Goal: Task Accomplishment & Management: Manage account settings

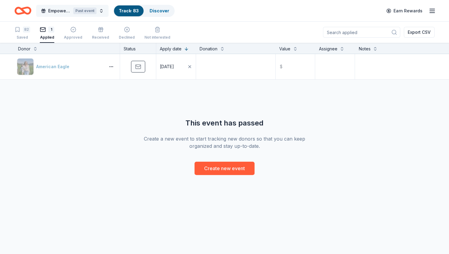
click at [68, 9] on span "Empower & Create Celebration" at bounding box center [59, 10] width 23 height 7
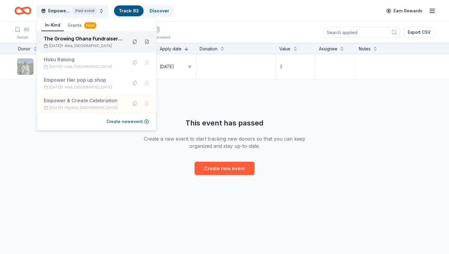
click at [81, 38] on div "The Growing Ohana Fundraiser Gala" at bounding box center [83, 38] width 79 height 7
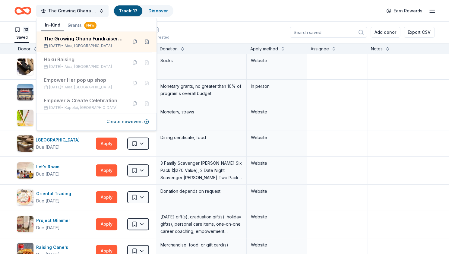
click at [211, 31] on div "13 Saved 4 Applied Approved Received Declined Not interested Add donor Export C…" at bounding box center [224, 32] width 420 height 21
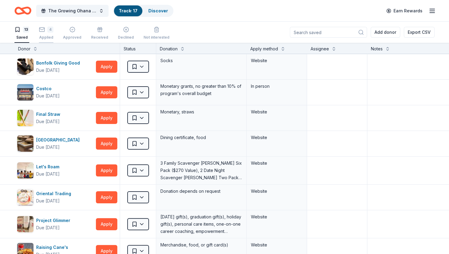
click at [51, 33] on div "4 Applied" at bounding box center [46, 33] width 14 height 13
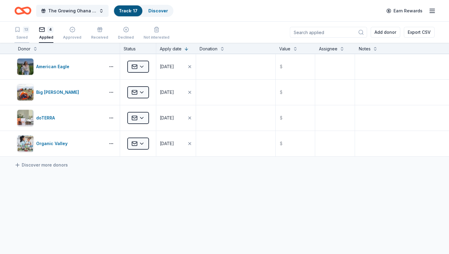
click at [28, 34] on div "13 Saved" at bounding box center [21, 33] width 15 height 13
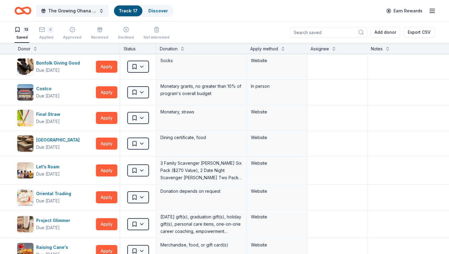
click at [267, 51] on div "Apply method" at bounding box center [264, 48] width 28 height 7
click at [284, 50] on button at bounding box center [283, 48] width 5 height 6
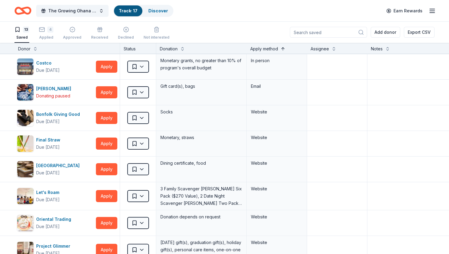
click at [284, 50] on button at bounding box center [283, 48] width 5 height 6
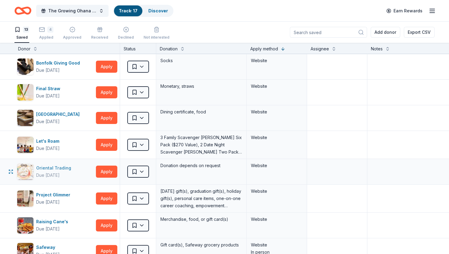
click at [63, 166] on div "Oriental Trading" at bounding box center [54, 167] width 37 height 7
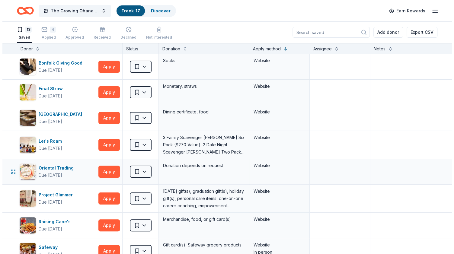
scroll to position [30, 0]
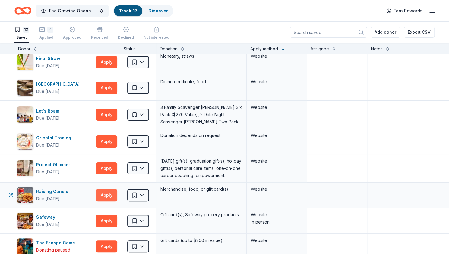
click at [106, 195] on button "Apply" at bounding box center [106, 195] width 21 height 12
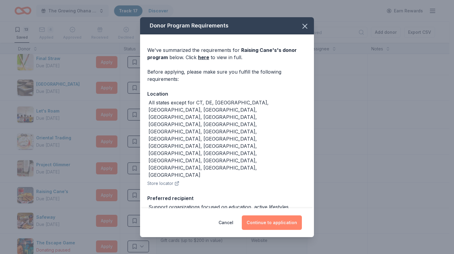
click at [274, 219] on button "Continue to application" at bounding box center [272, 222] width 60 height 14
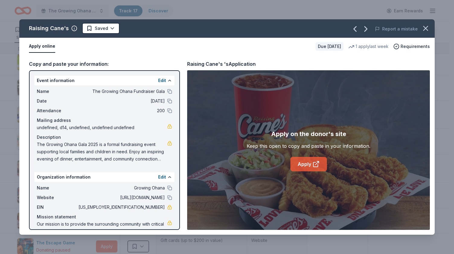
click at [320, 160] on link "Apply" at bounding box center [308, 164] width 37 height 14
click at [310, 164] on link "Apply" at bounding box center [308, 164] width 37 height 14
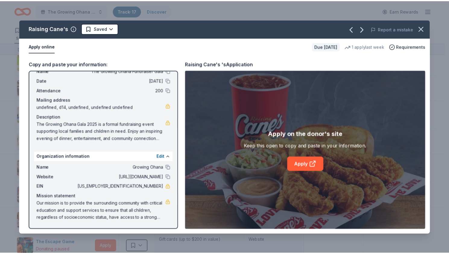
scroll to position [0, 0]
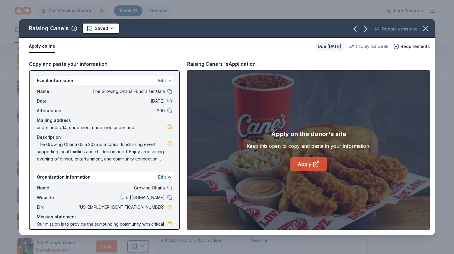
click at [302, 164] on link "Apply" at bounding box center [308, 164] width 37 height 14
click at [424, 29] on icon "button" at bounding box center [425, 28] width 8 height 8
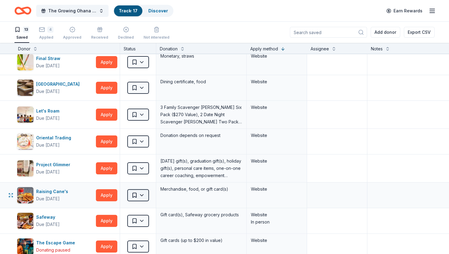
click at [141, 193] on html "The Growing Ohana Fundraiser Gala Track · 17 Discover Earn Rewards 13 Saved 4 A…" at bounding box center [224, 127] width 449 height 254
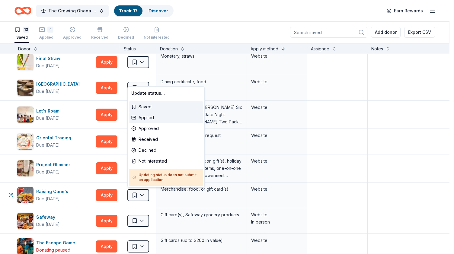
click at [152, 116] on div "Applied" at bounding box center [166, 117] width 74 height 11
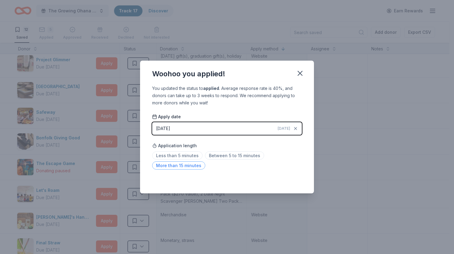
click at [184, 166] on span "More than 15 minutes" at bounding box center [178, 165] width 53 height 8
click at [303, 71] on icon "button" at bounding box center [300, 73] width 8 height 8
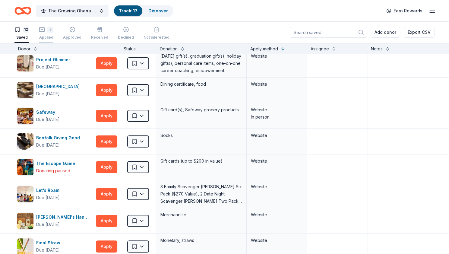
click at [47, 34] on div "5 Applied" at bounding box center [46, 29] width 14 height 13
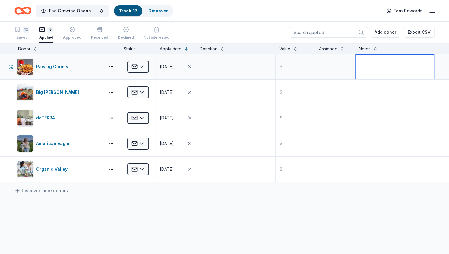
click at [374, 70] on textarea at bounding box center [395, 67] width 78 height 24
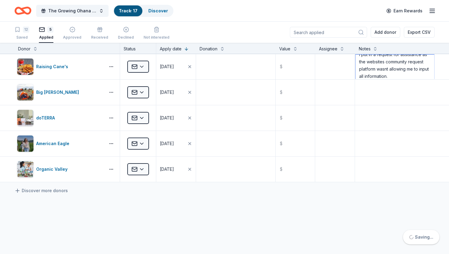
type textarea "I put in a request for assistance as the websites community request platform wa…"
click at [275, 197] on div "Discover more donors" at bounding box center [224, 190] width 449 height 17
click at [378, 116] on textarea at bounding box center [395, 118] width 78 height 24
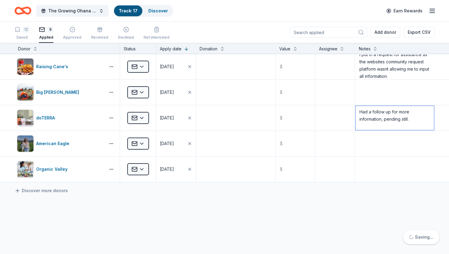
type textarea "Had a follow up for more information, pending still."
click at [217, 213] on div "Raising Cane's Applied [DATE] $ I put in a request for assistance as the websit…" at bounding box center [224, 175] width 449 height 242
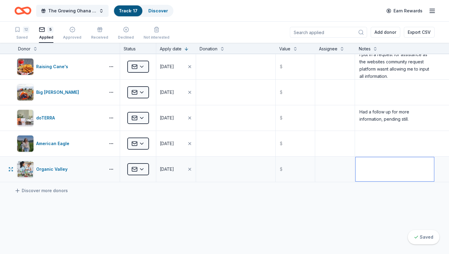
click at [368, 169] on textarea at bounding box center [395, 169] width 78 height 24
type textarea "Followed up - Open for next Empower / [PERSON_NAME]"
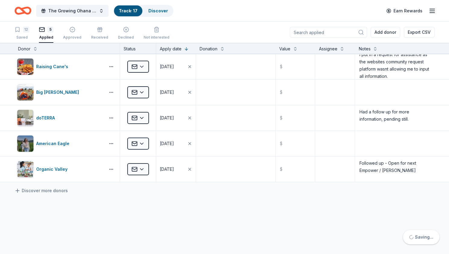
click at [221, 200] on div "Raising Cane's Applied [DATE] $ I put in a request for assistance as the websit…" at bounding box center [224, 175] width 449 height 242
click at [24, 32] on div "12" at bounding box center [26, 30] width 6 height 6
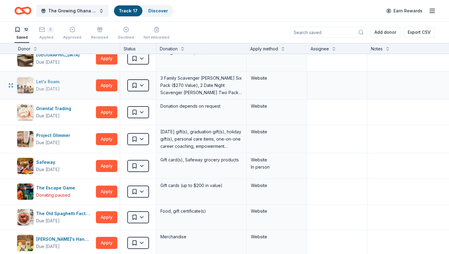
scroll to position [91, 0]
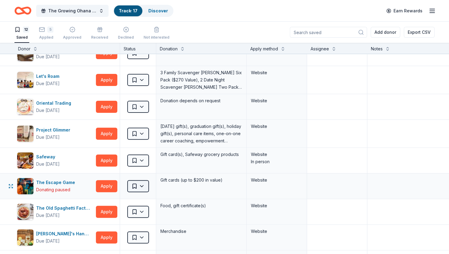
click at [143, 186] on html "The Growing Ohana Fundraiser Gala Track · 17 Discover Earn Rewards 12 Saved 5 A…" at bounding box center [224, 127] width 449 height 254
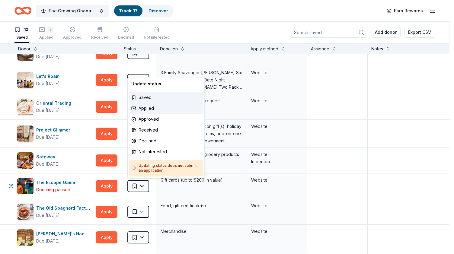
click at [153, 108] on div "Applied" at bounding box center [166, 108] width 74 height 11
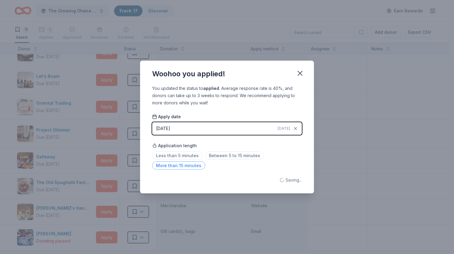
click at [188, 167] on span "More than 15 minutes" at bounding box center [178, 165] width 53 height 8
click at [300, 73] on icon "button" at bounding box center [300, 73] width 4 height 4
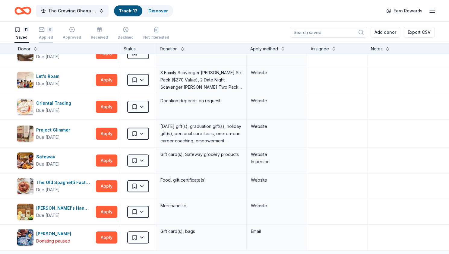
click at [52, 30] on div "6" at bounding box center [50, 27] width 6 height 6
